Goal: Information Seeking & Learning: Check status

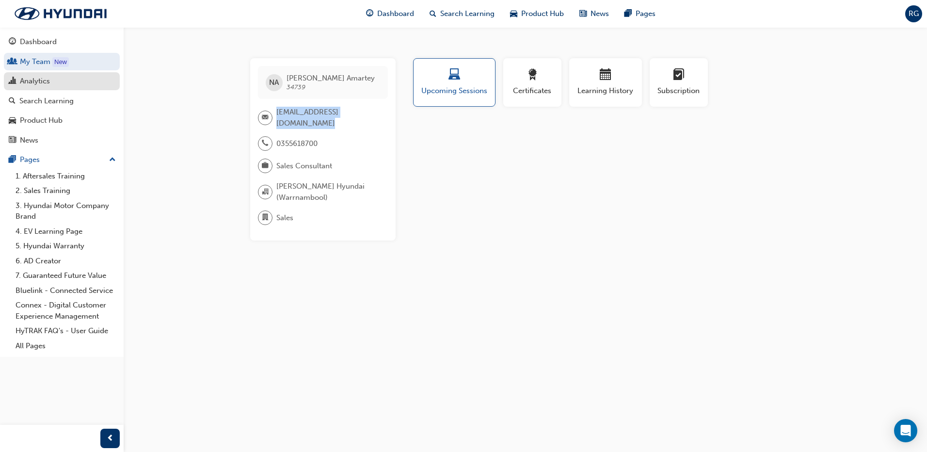
click at [40, 82] on div "Analytics" at bounding box center [35, 81] width 30 height 11
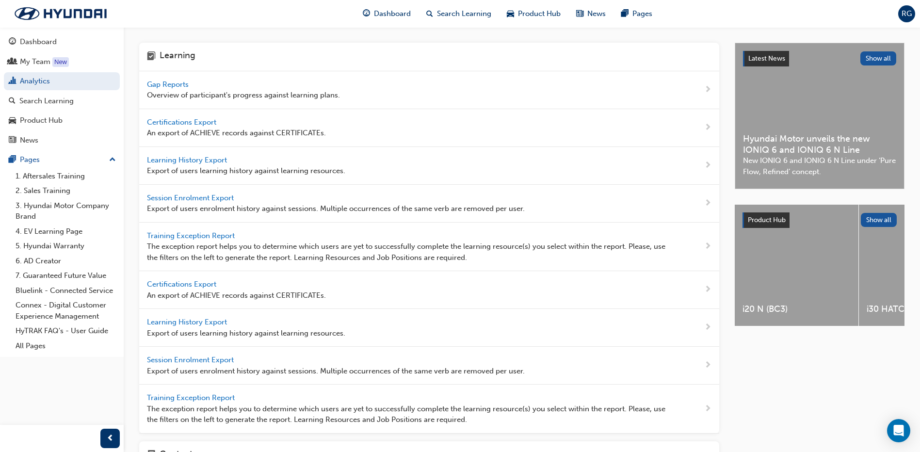
click at [175, 84] on span "Gap Reports" at bounding box center [169, 84] width 44 height 9
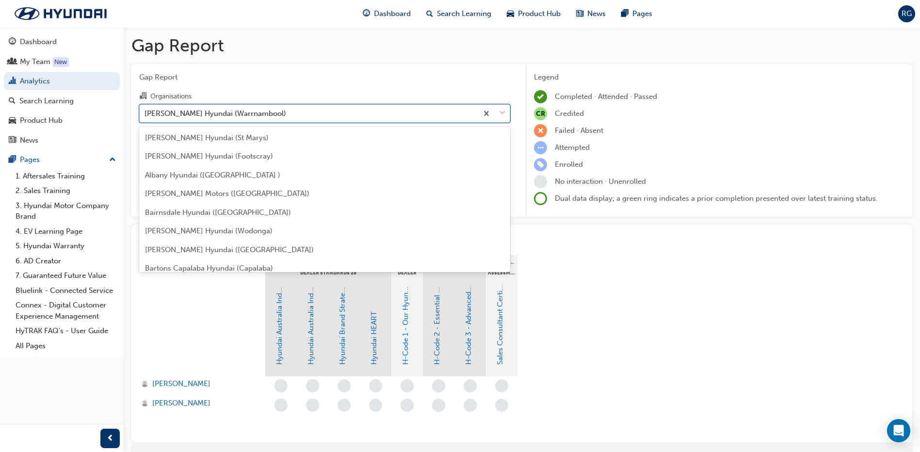
click at [230, 109] on div "[PERSON_NAME] Hyundai (Warrnambool)" at bounding box center [215, 113] width 142 height 11
click at [145, 109] on input "Organisations option [PERSON_NAME] Hyundai (Warrnambool) focused, 22 of 182. 18…" at bounding box center [144, 113] width 1 height 8
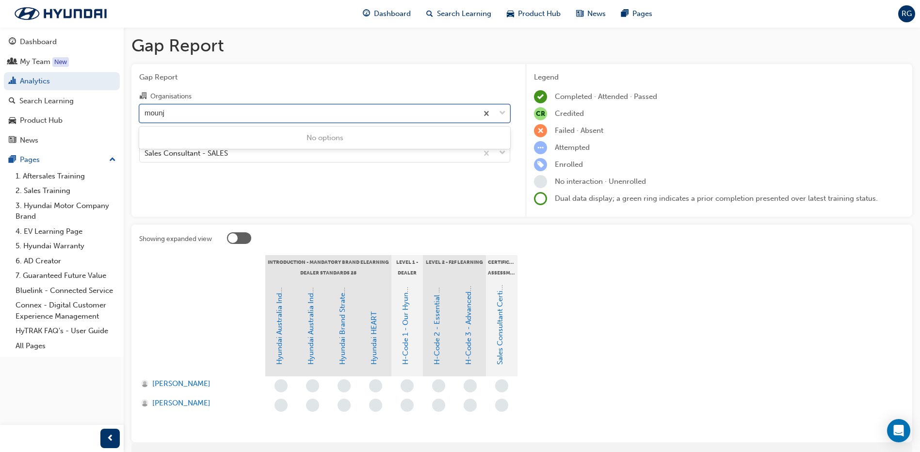
type input "moun"
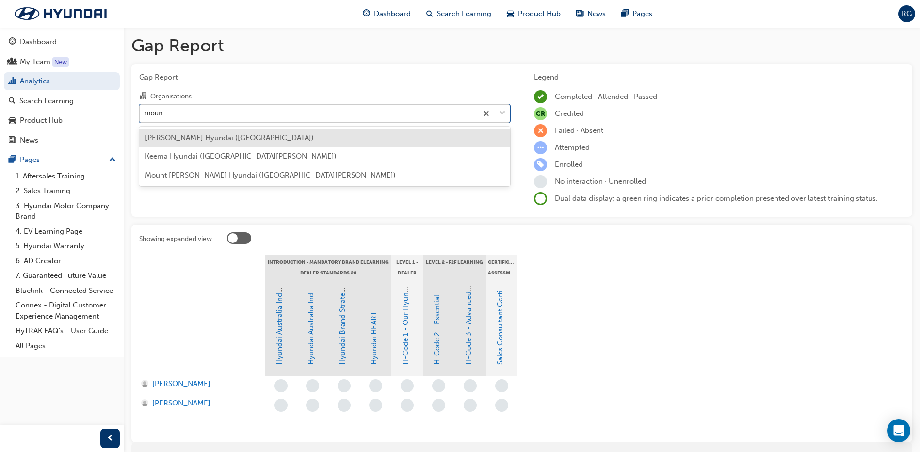
click at [230, 137] on span "[PERSON_NAME] Hyundai ([GEOGRAPHIC_DATA])" at bounding box center [229, 137] width 169 height 9
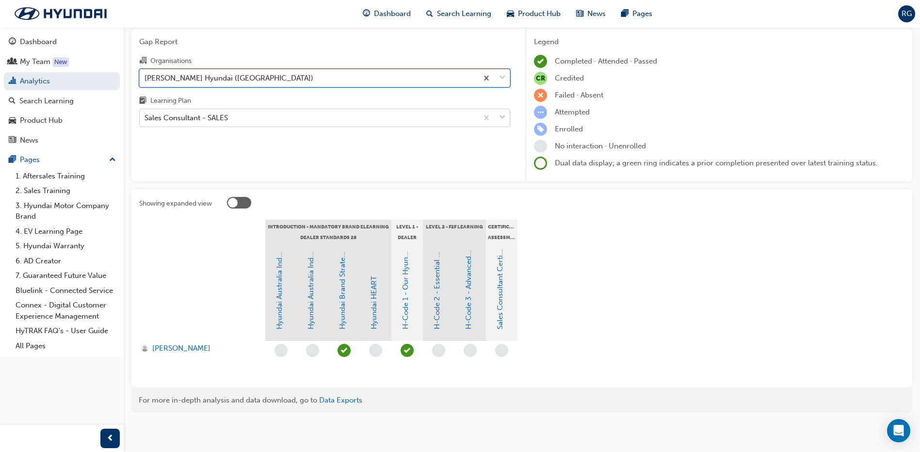
scroll to position [36, 0]
click at [232, 110] on div "Sales Consultant - SALES" at bounding box center [309, 117] width 338 height 17
click at [145, 113] on input "Learning Plan Sales Consultant - SALES" at bounding box center [144, 117] width 1 height 8
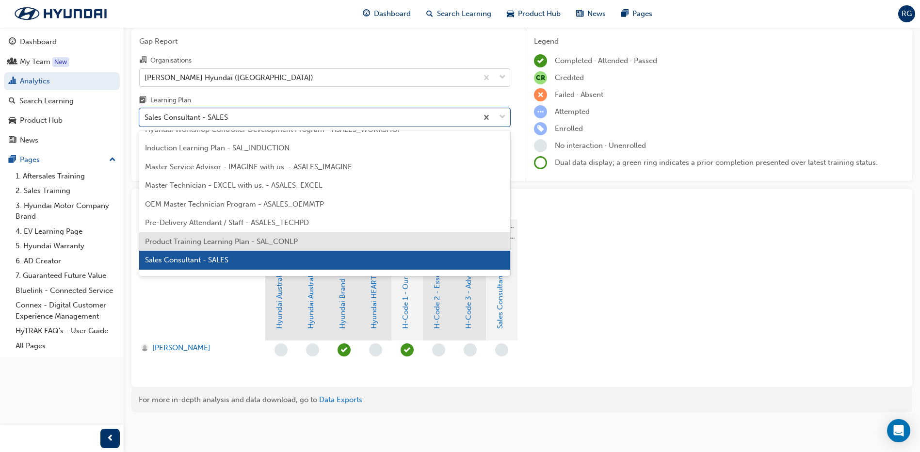
scroll to position [456, 0]
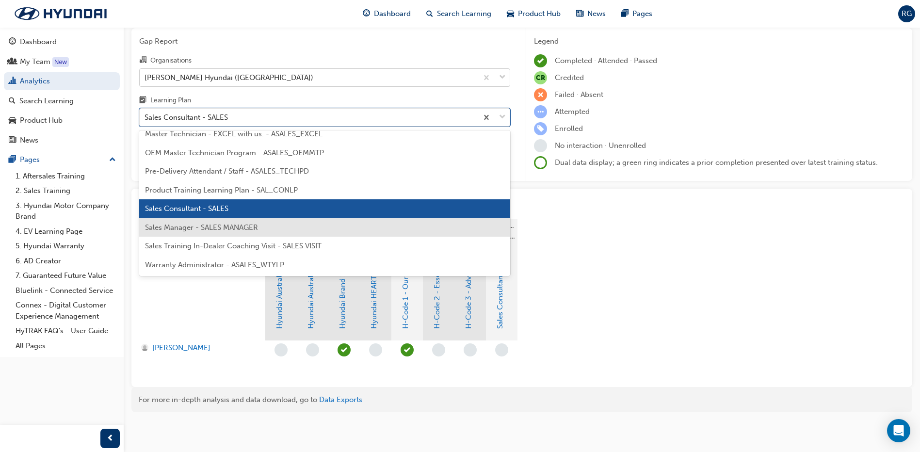
click at [224, 223] on span "Sales Manager - SALES MANAGER" at bounding box center [201, 227] width 113 height 9
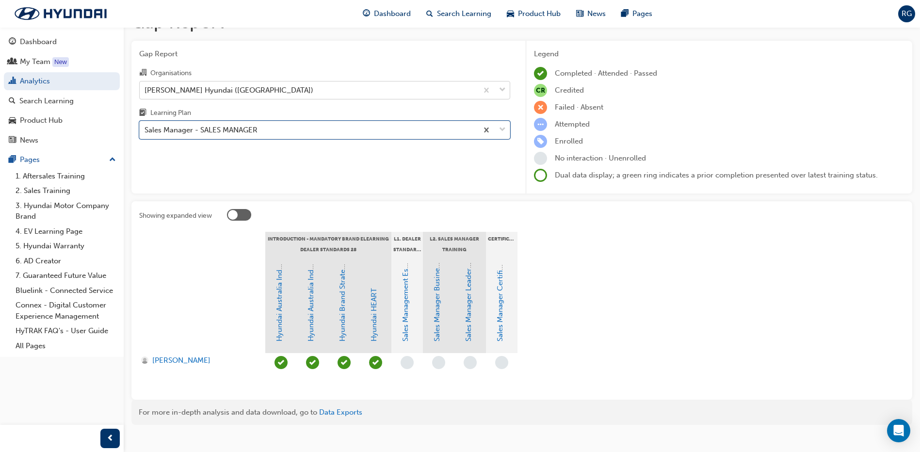
scroll to position [36, 0]
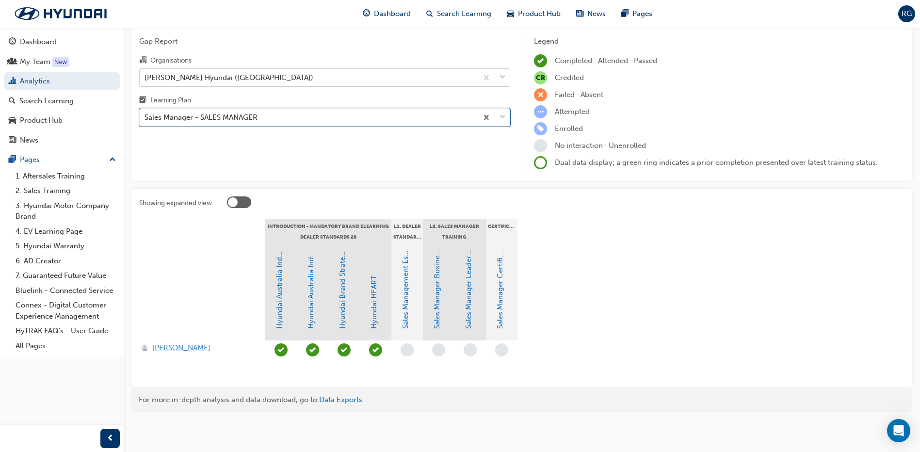
click at [189, 348] on span "[PERSON_NAME]" at bounding box center [181, 347] width 58 height 11
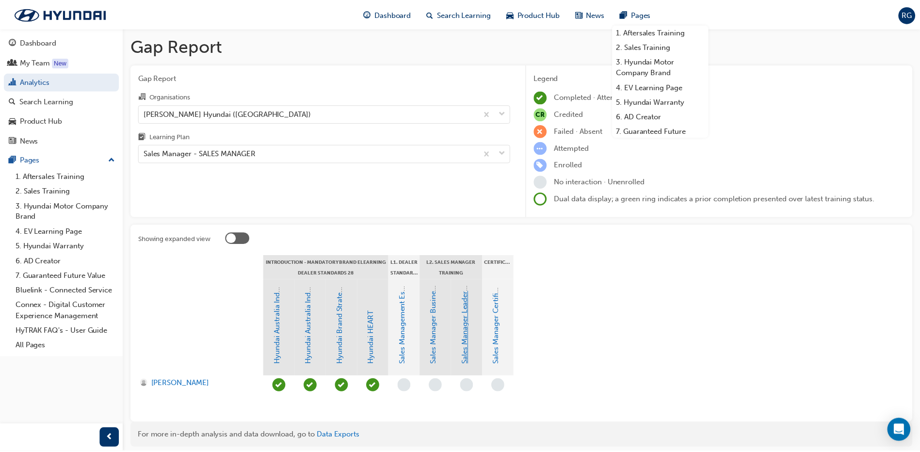
scroll to position [36, 0]
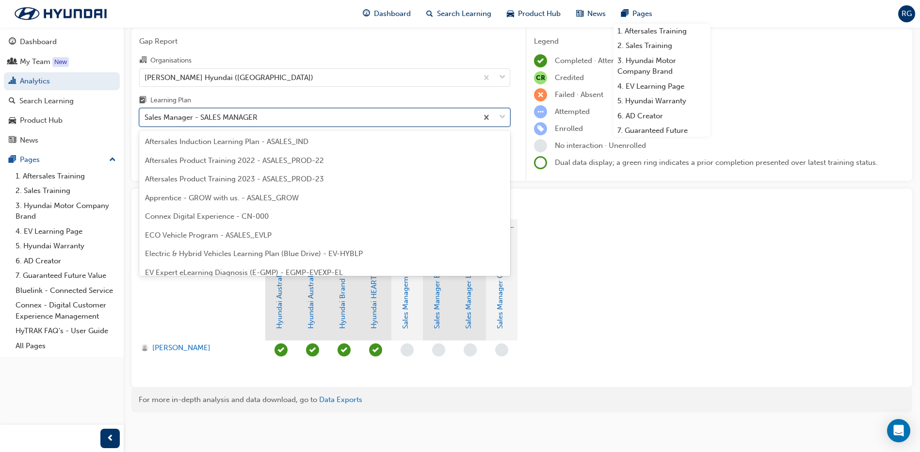
drag, startPoint x: 299, startPoint y: 118, endPoint x: 305, endPoint y: 112, distance: 8.6
click at [299, 118] on div "Sales Manager - SALES MANAGER" at bounding box center [309, 117] width 338 height 17
click at [145, 118] on input "Learning Plan option Sales Manager - SALES MANAGER focused, 30 of 32. 32 result…" at bounding box center [144, 117] width 1 height 8
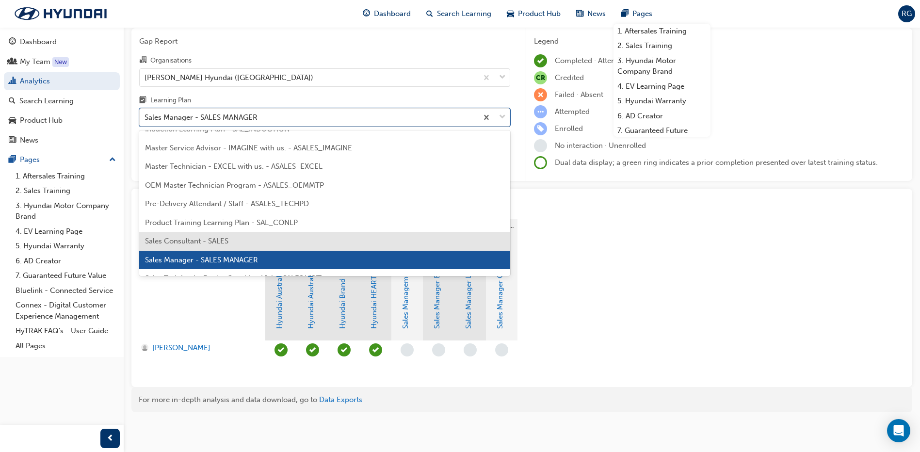
click at [277, 244] on div "Sales Consultant - SALES" at bounding box center [324, 241] width 371 height 19
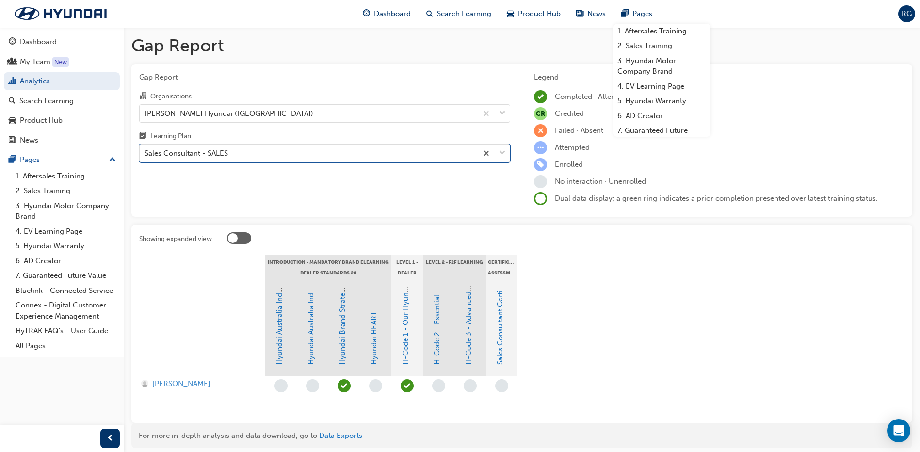
click at [186, 384] on span "[PERSON_NAME]" at bounding box center [181, 383] width 58 height 11
